Goal: Information Seeking & Learning: Learn about a topic

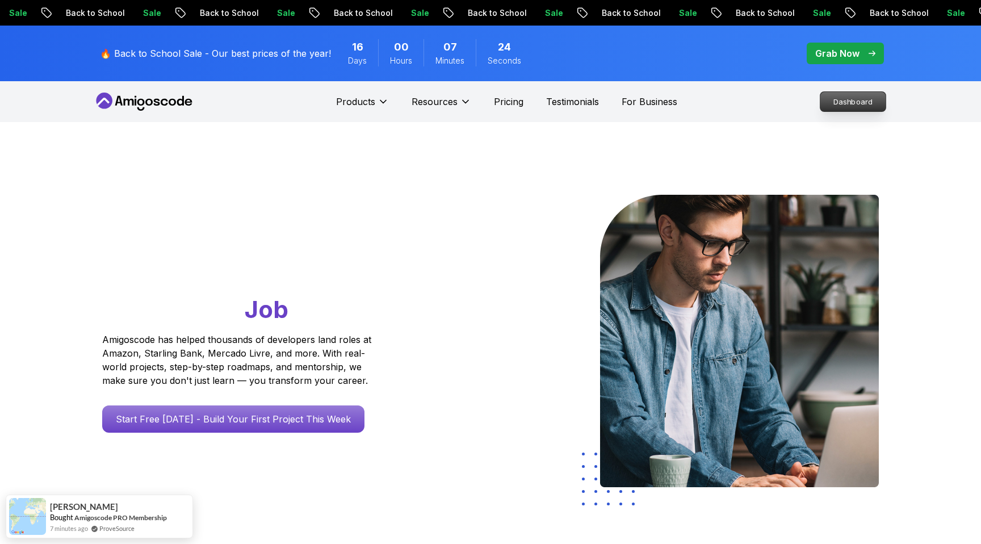
click at [837, 104] on p "Dashboard" at bounding box center [852, 101] width 65 height 19
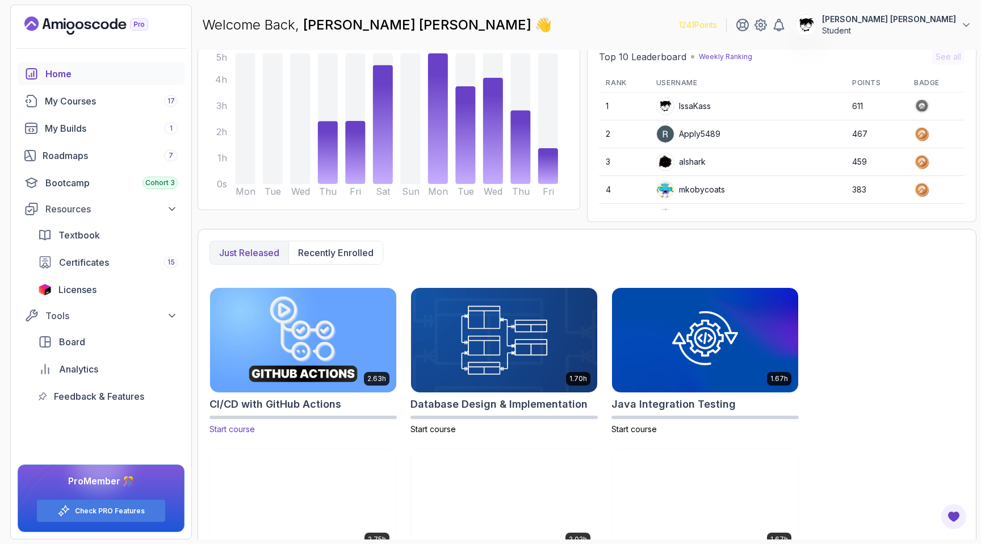
scroll to position [345, 0]
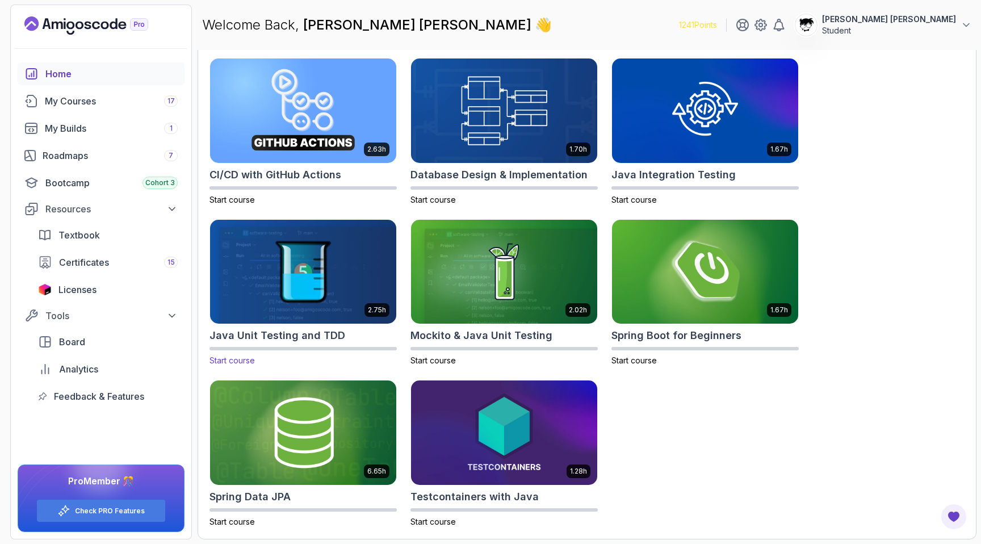
click at [291, 265] on img at bounding box center [303, 272] width 195 height 110
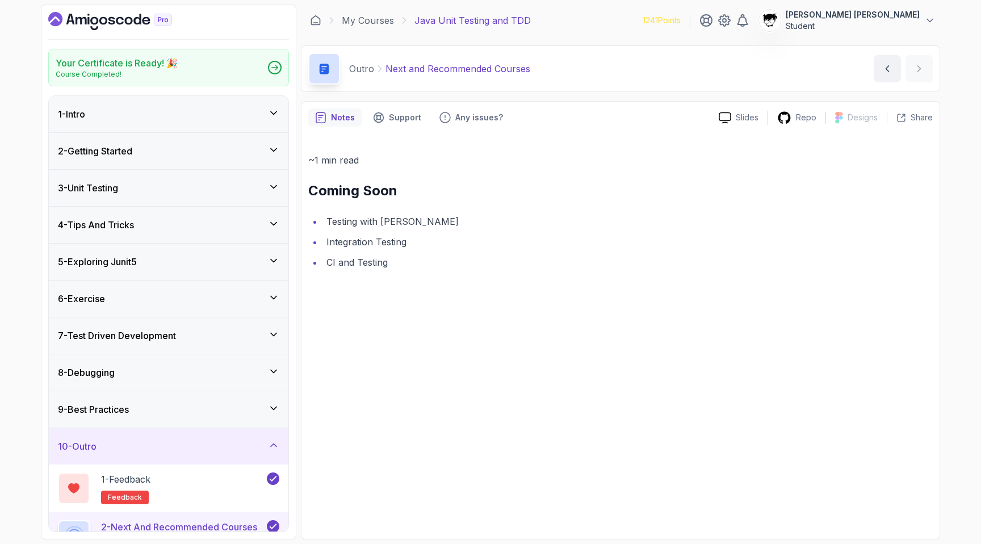
scroll to position [28, 0]
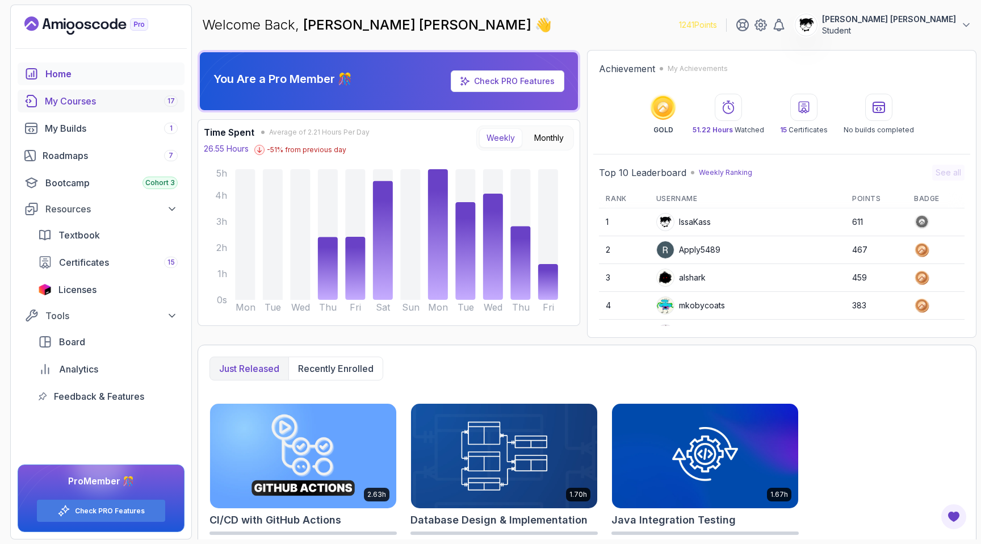
click at [54, 106] on div "My Courses 17" at bounding box center [111, 101] width 133 height 14
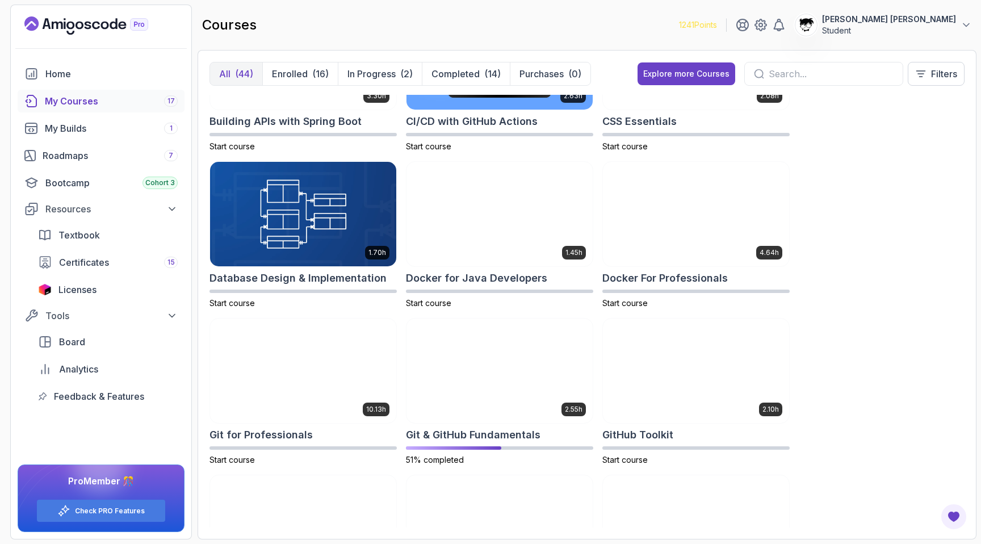
scroll to position [305, 0]
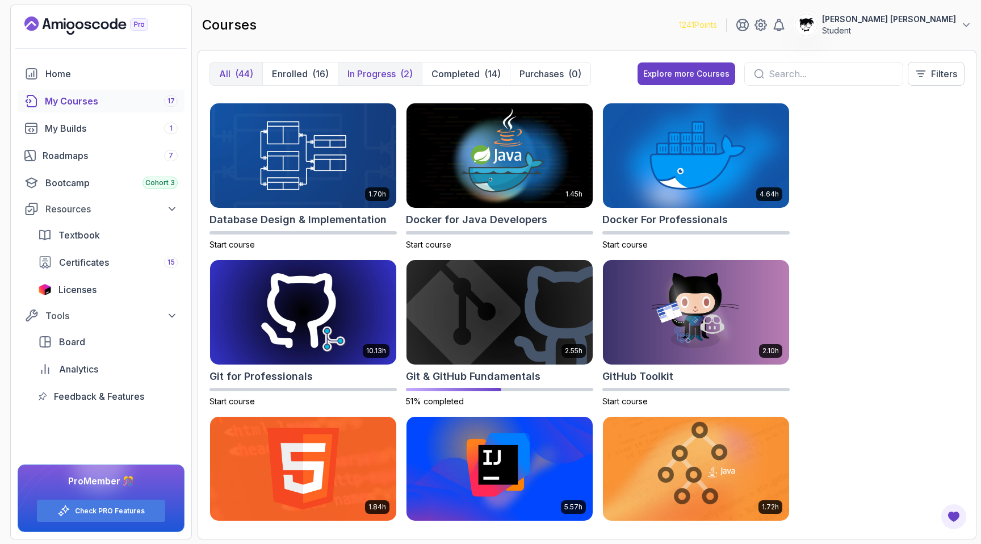
click at [379, 76] on p "In Progress" at bounding box center [371, 74] width 48 height 14
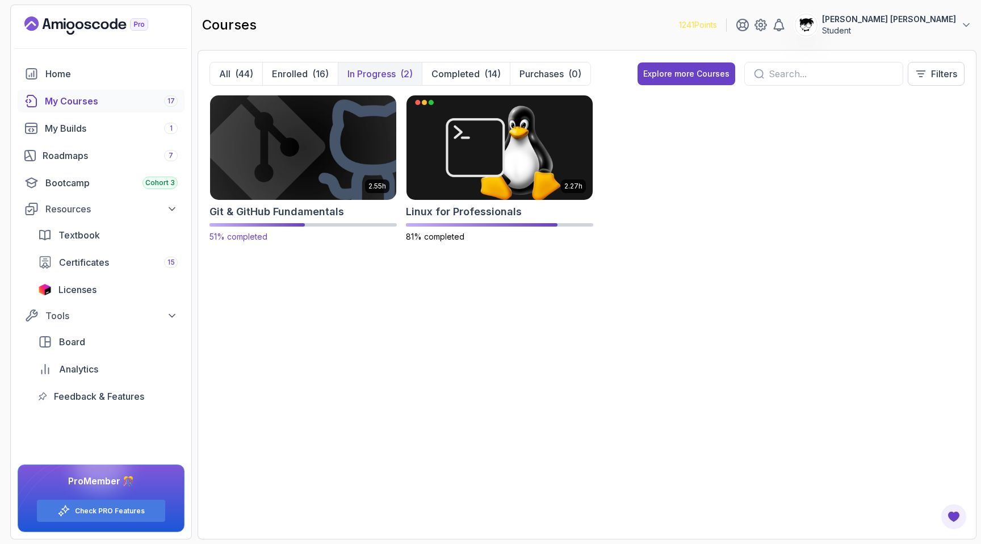
click at [308, 179] on img at bounding box center [303, 148] width 195 height 110
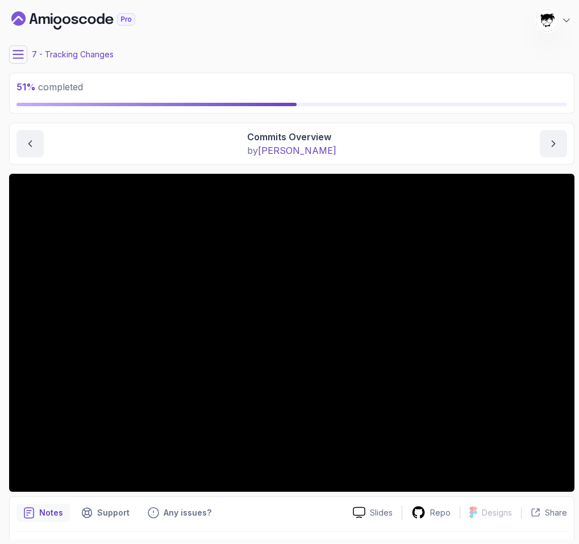
click at [421, 49] on div "7 - Tracking Changes" at bounding box center [291, 54] width 565 height 18
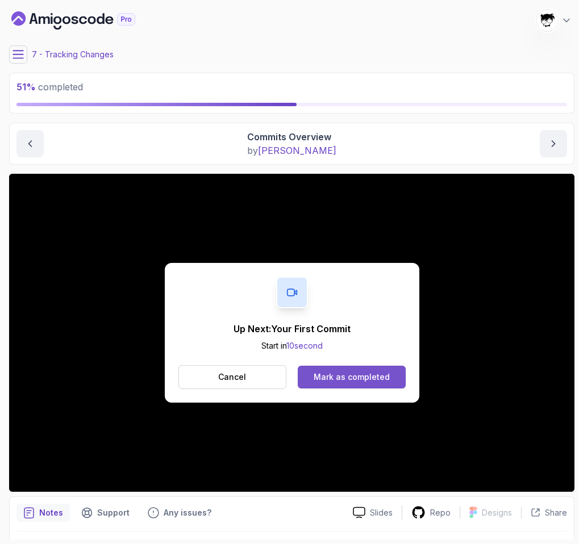
click at [360, 378] on div "Mark as completed" at bounding box center [351, 376] width 76 height 11
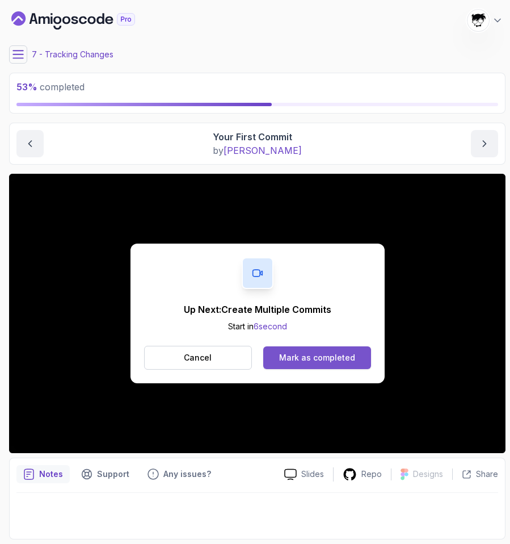
click at [318, 361] on div "Mark as completed" at bounding box center [317, 357] width 76 height 11
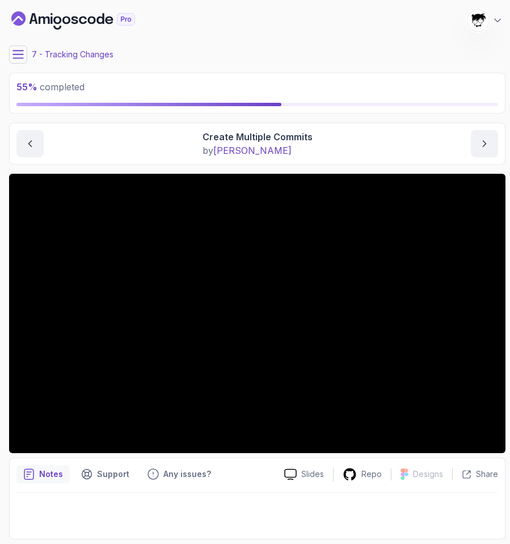
click at [3, 56] on section "55 % completed 1 - Intro 2 - Getting Started With Git 3 - Git Installation 4 - …" at bounding box center [255, 272] width 510 height 544
click at [32, 52] on p "7 - Tracking Changes" at bounding box center [73, 54] width 82 height 11
click at [2, 55] on section "55 % completed 1 - Intro 2 - Getting Started With Git 3 - Git Installation 4 - …" at bounding box center [255, 272] width 510 height 544
click at [20, 59] on icon at bounding box center [17, 54] width 11 height 11
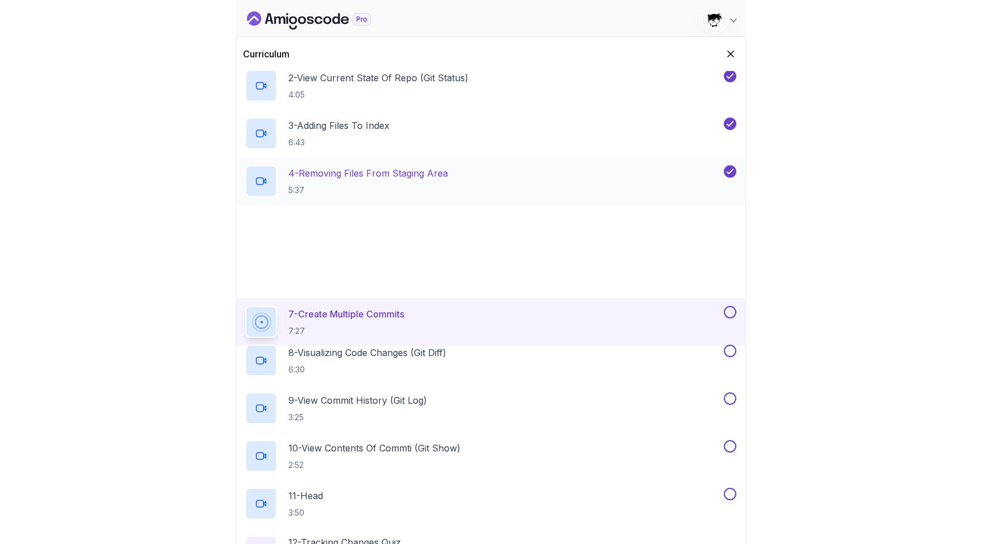
scroll to position [395, 0]
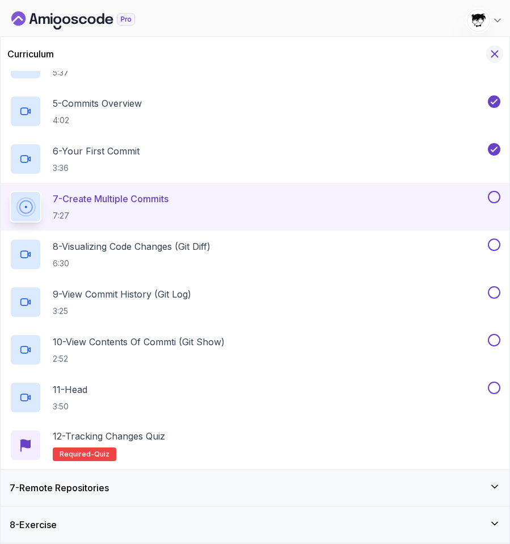
click at [489, 57] on button "Hide Curriculum for mobile" at bounding box center [496, 54] width 18 height 18
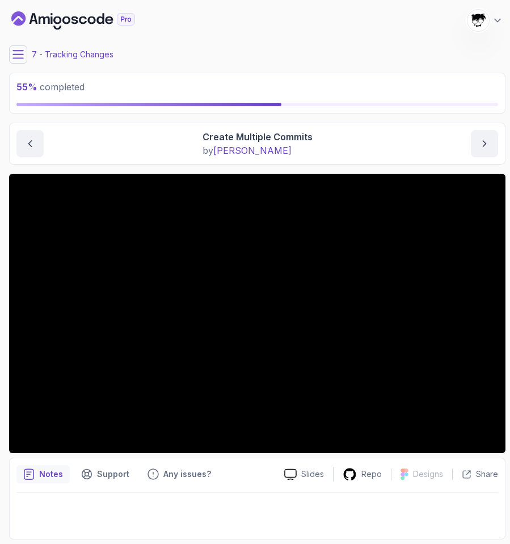
click at [52, 15] on icon "Dashboard" at bounding box center [73, 20] width 124 height 18
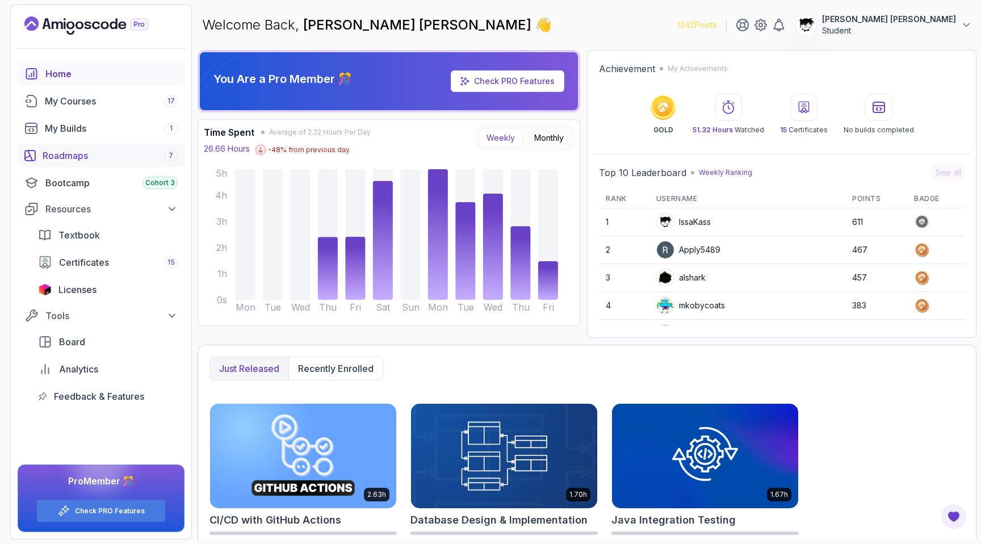
click at [103, 166] on link "Roadmaps 7" at bounding box center [101, 155] width 167 height 23
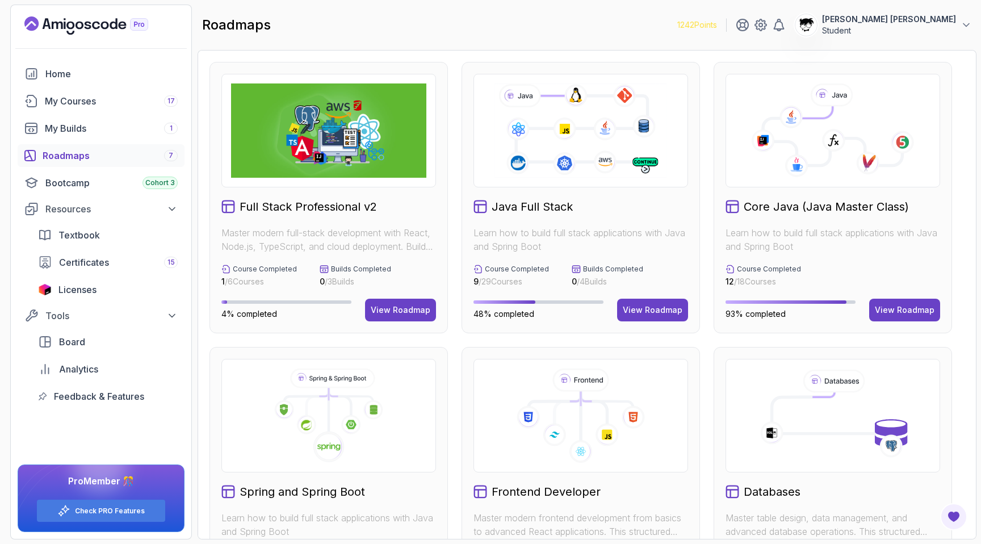
scroll to position [153, 0]
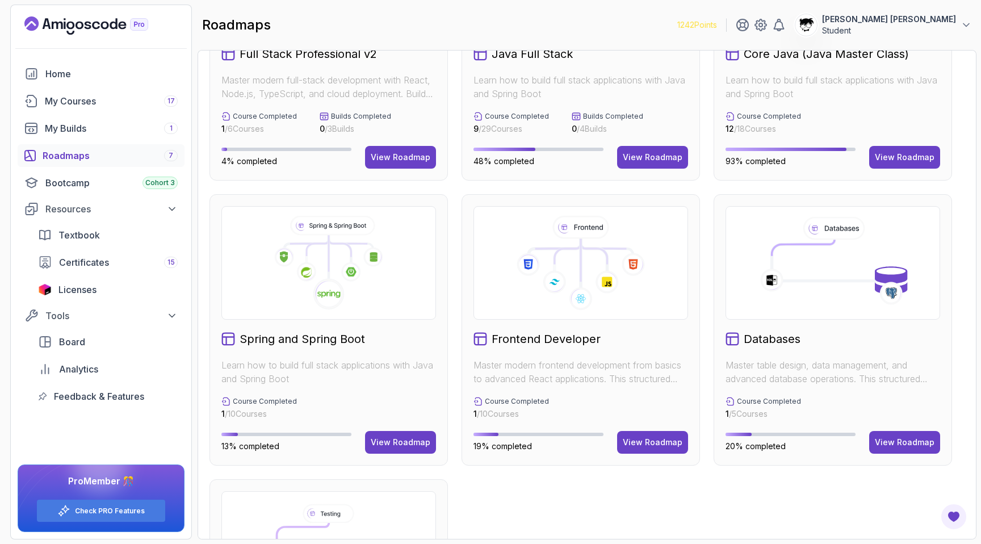
click at [383, 430] on div "Spring and Spring Boot Learn how to build full stack applications with Java and…" at bounding box center [328, 329] width 238 height 271
click at [383, 434] on button "View Roadmap" at bounding box center [400, 442] width 71 height 23
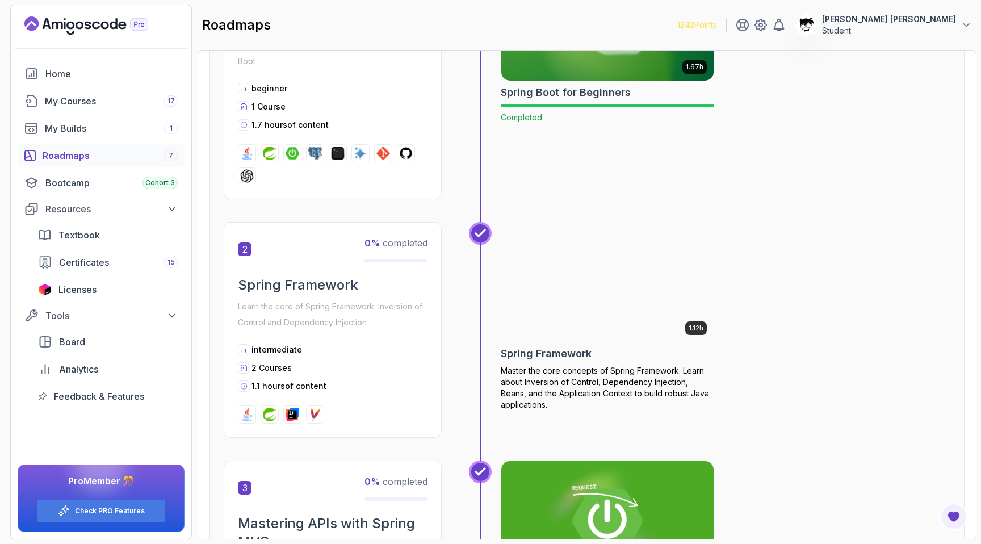
scroll to position [483, 0]
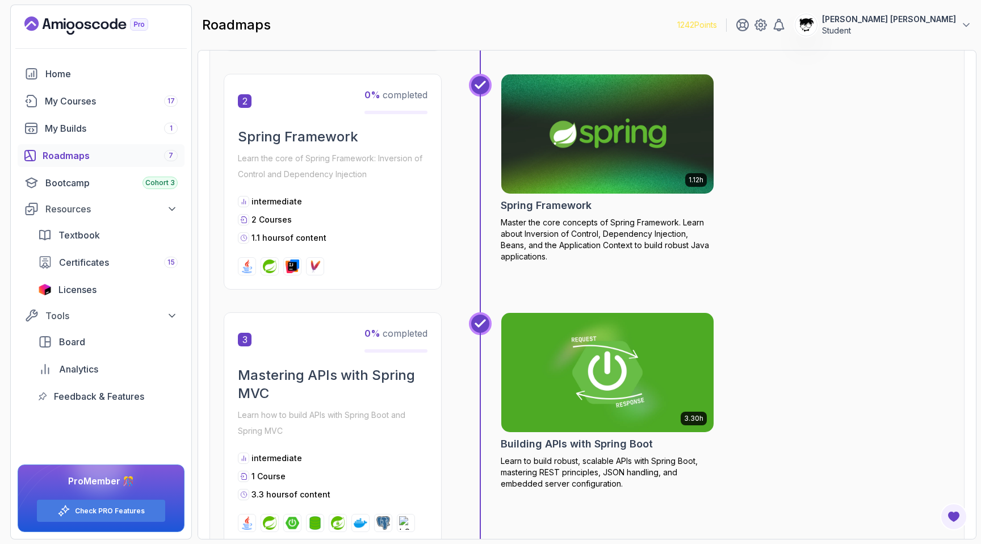
click at [567, 150] on img at bounding box center [607, 134] width 223 height 125
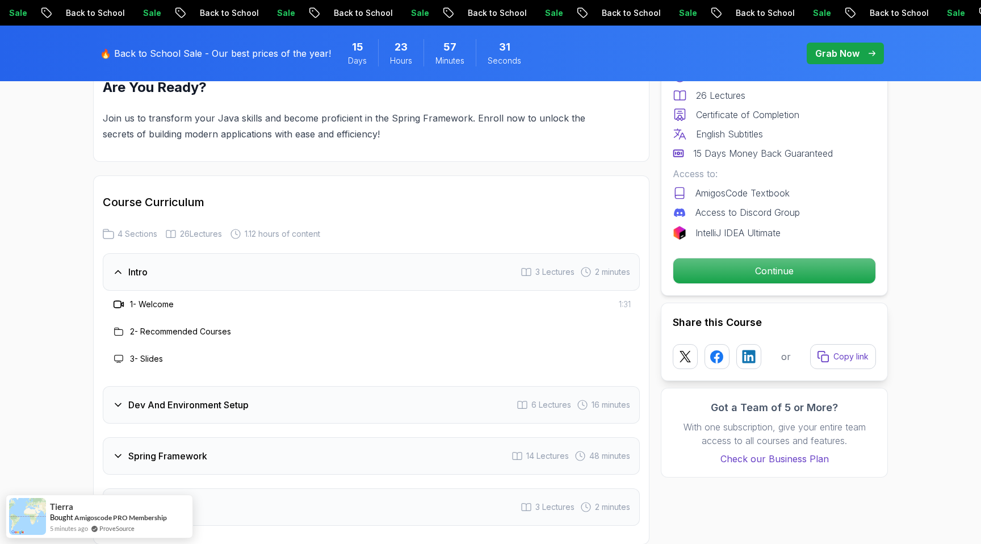
scroll to position [1541, 0]
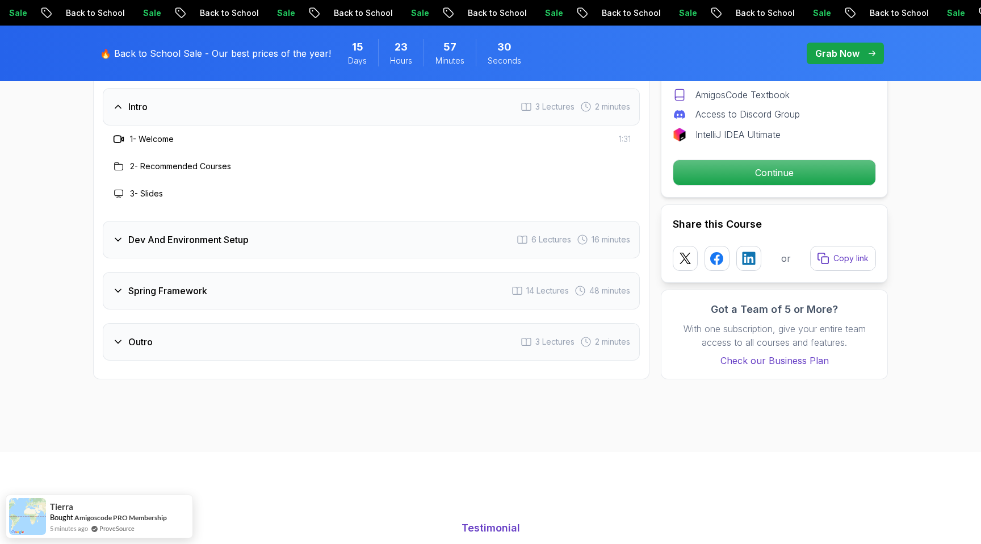
click at [216, 221] on div "Dev And Environment Setup 6 Lectures 16 minutes" at bounding box center [371, 239] width 537 height 37
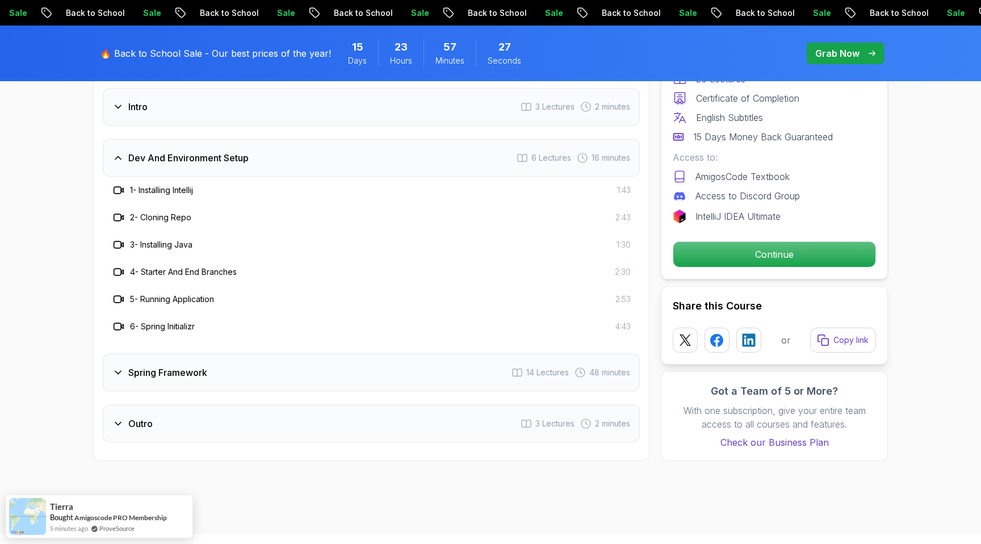
click at [202, 153] on div "Dev And Environment Setup 6 Lectures 16 minutes" at bounding box center [371, 157] width 537 height 37
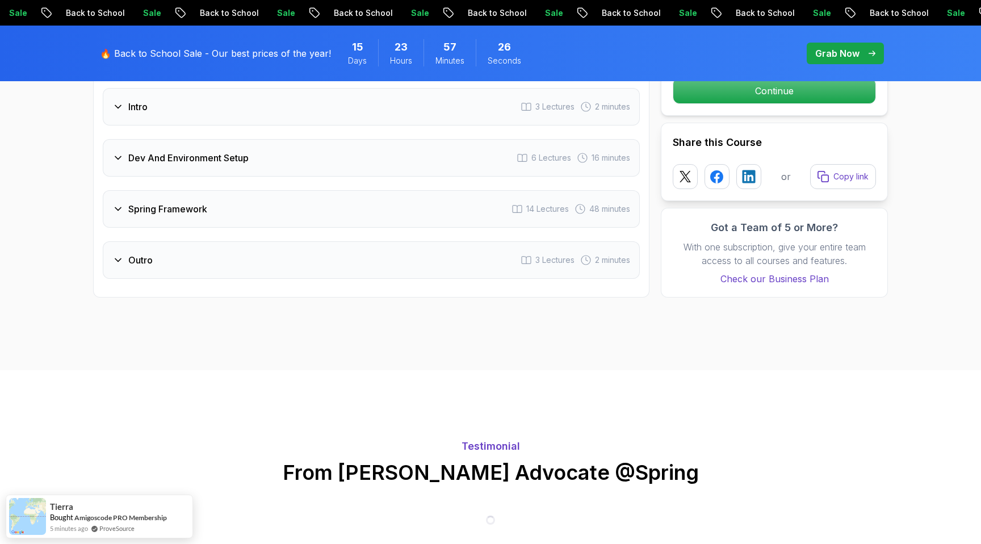
scroll to position [1533, 0]
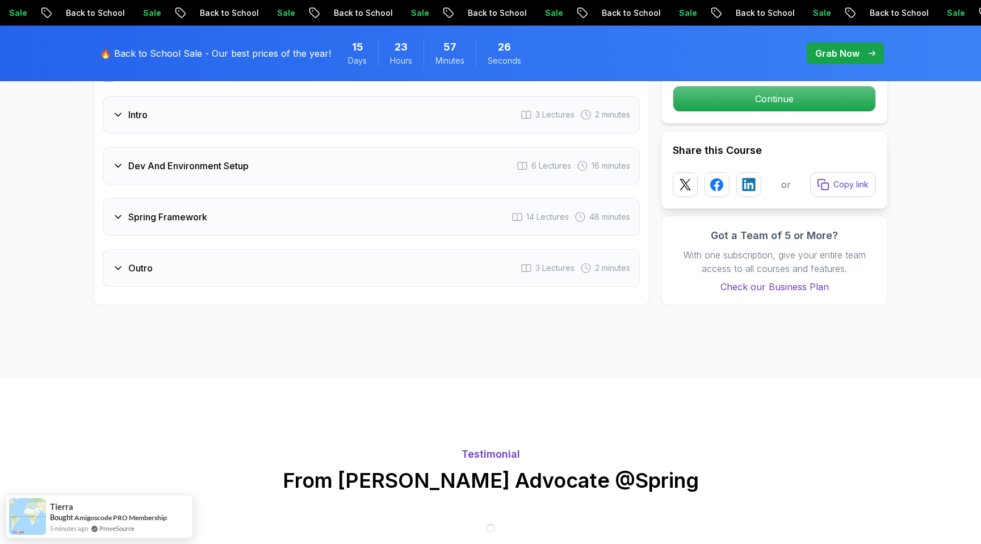
click at [195, 159] on h3 "Dev And Environment Setup" at bounding box center [188, 166] width 120 height 14
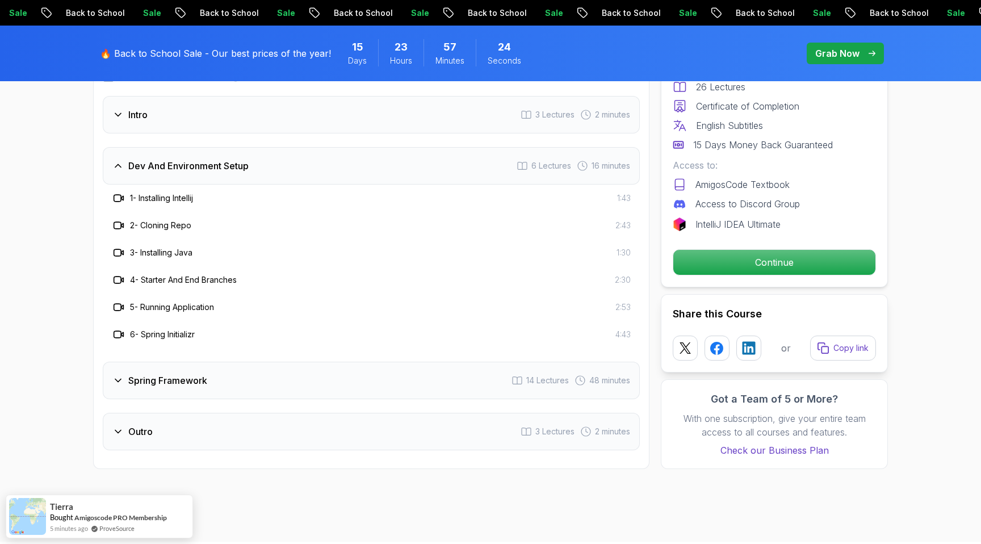
click at [194, 159] on h3 "Dev And Environment Setup" at bounding box center [188, 166] width 120 height 14
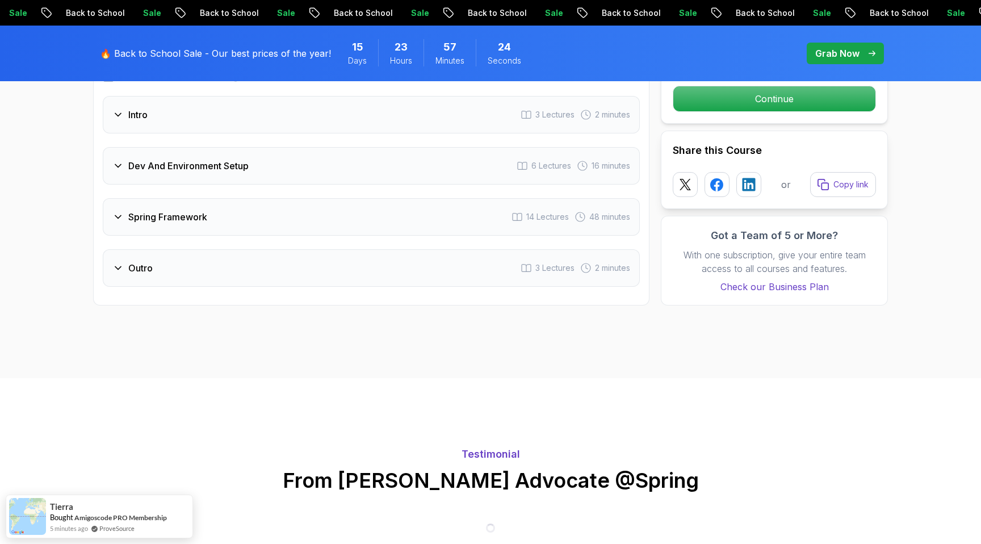
click at [182, 198] on div "Spring Framework 14 Lectures 48 minutes" at bounding box center [371, 216] width 537 height 37
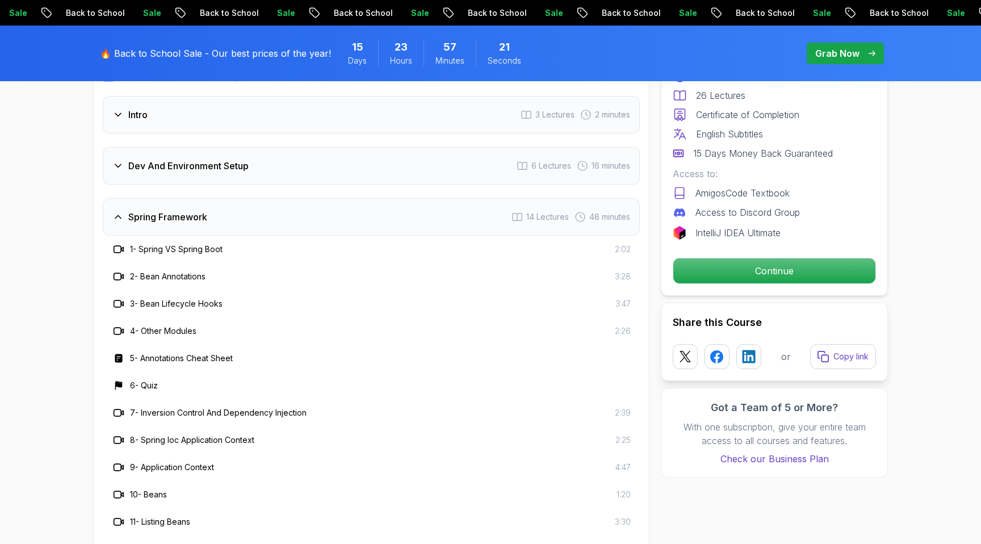
click at [182, 198] on div "Spring Framework 14 Lectures 48 minutes" at bounding box center [371, 216] width 537 height 37
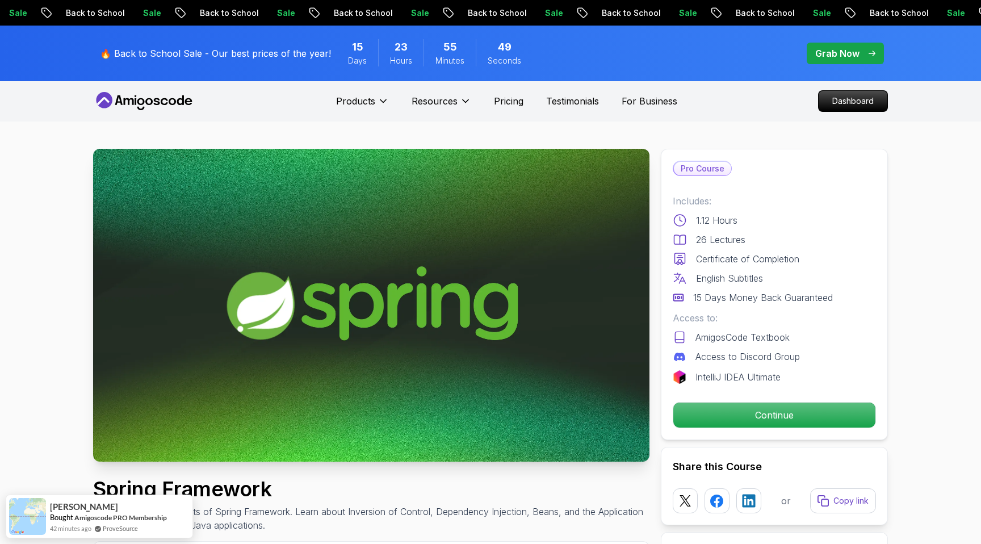
scroll to position [0, 0]
click at [783, 429] on div "Pro Course Includes: 1.12 Hours 26 Lectures Certificate of Completion English S…" at bounding box center [774, 294] width 227 height 291
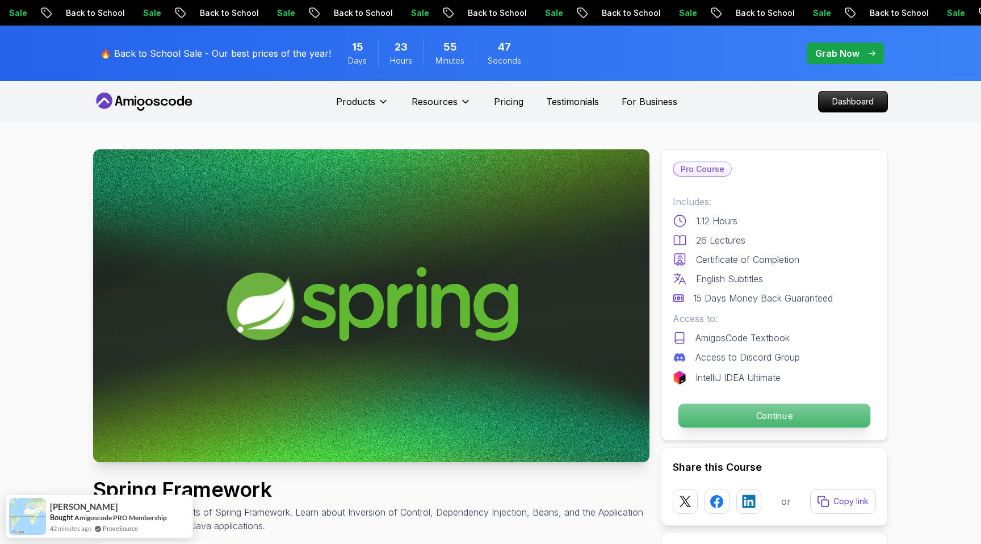
click at [766, 416] on p "Continue" at bounding box center [774, 416] width 192 height 24
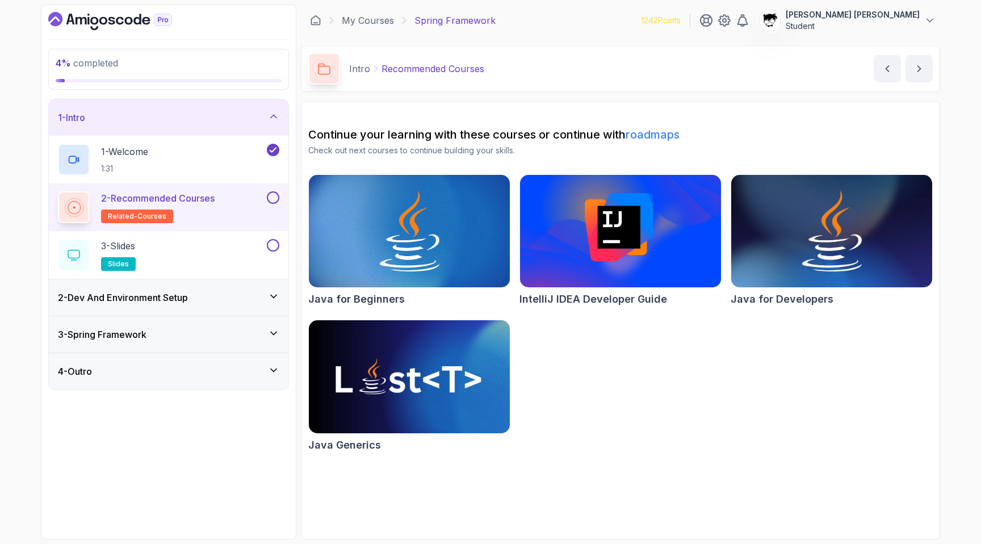
click at [270, 197] on button at bounding box center [273, 197] width 12 height 12
click at [196, 246] on div "3 - Slides slides" at bounding box center [161, 255] width 207 height 32
